Goal: Find specific page/section: Find specific page/section

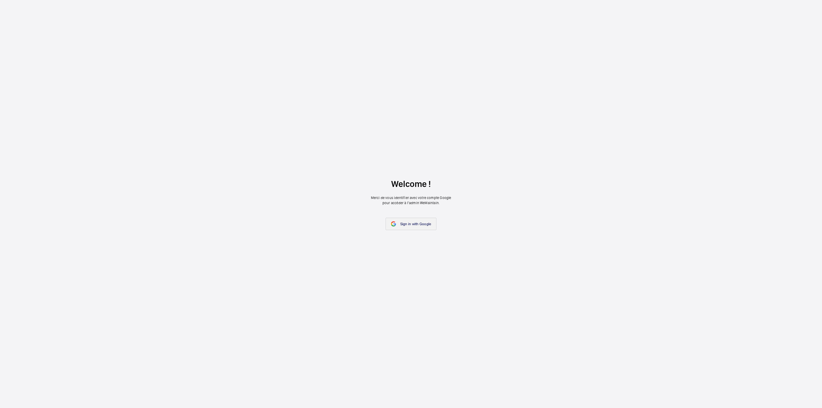
click at [424, 223] on span "Sign in with Google" at bounding box center [415, 224] width 31 height 4
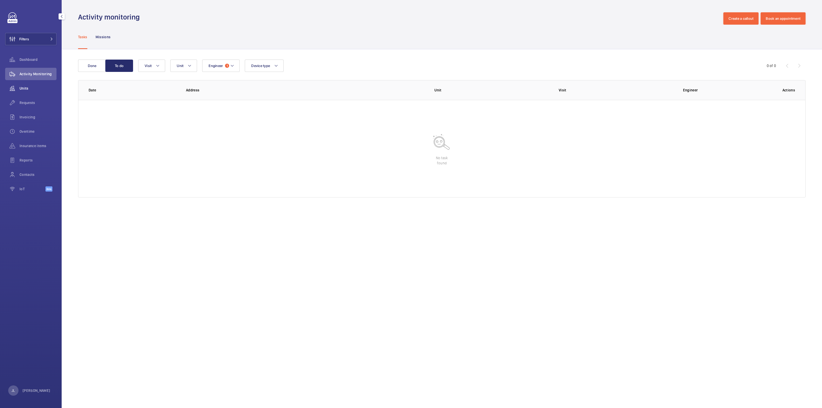
click at [34, 91] on div "Units" at bounding box center [30, 88] width 51 height 12
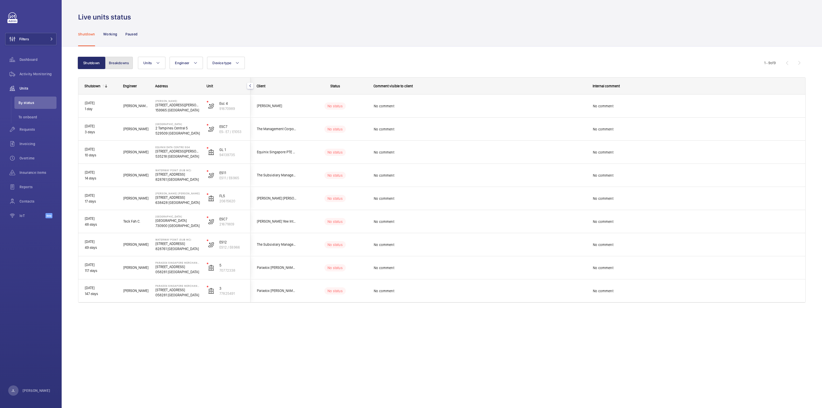
click at [116, 59] on button "Breakdowns" at bounding box center [119, 63] width 28 height 12
